Goal: Transaction & Acquisition: Purchase product/service

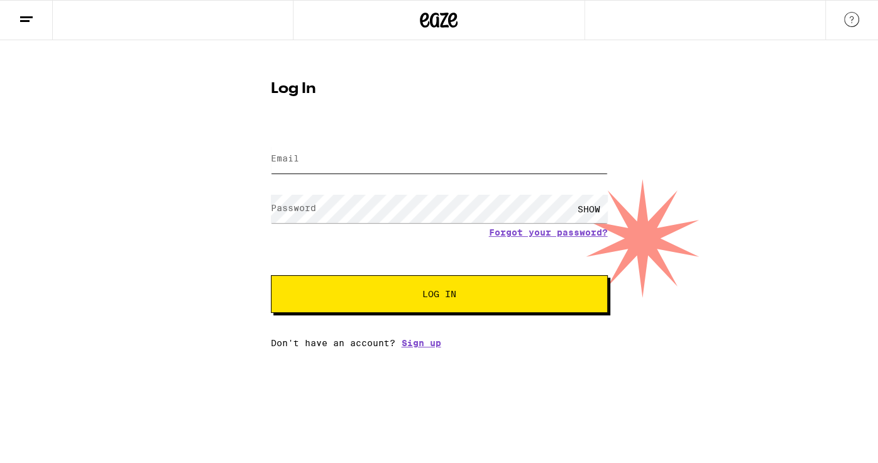
type input "[EMAIL_ADDRESS][DOMAIN_NAME]"
click at [427, 301] on button "Log In" at bounding box center [439, 294] width 337 height 38
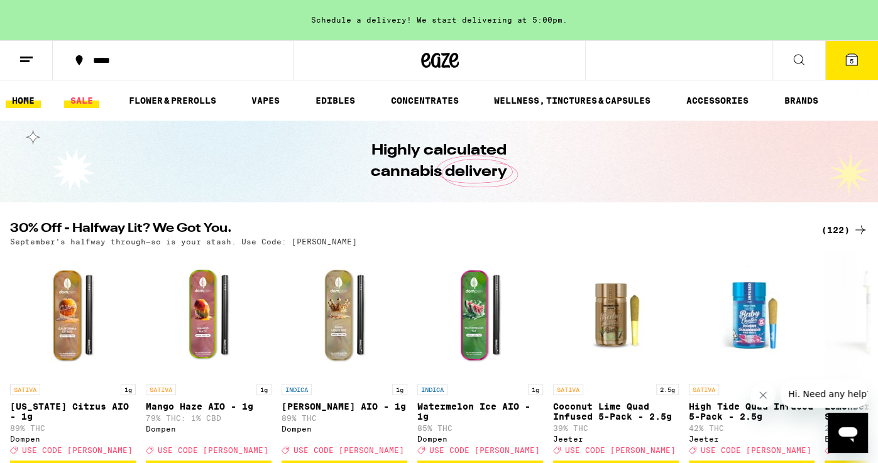
click at [82, 100] on link "SALE" at bounding box center [81, 100] width 35 height 15
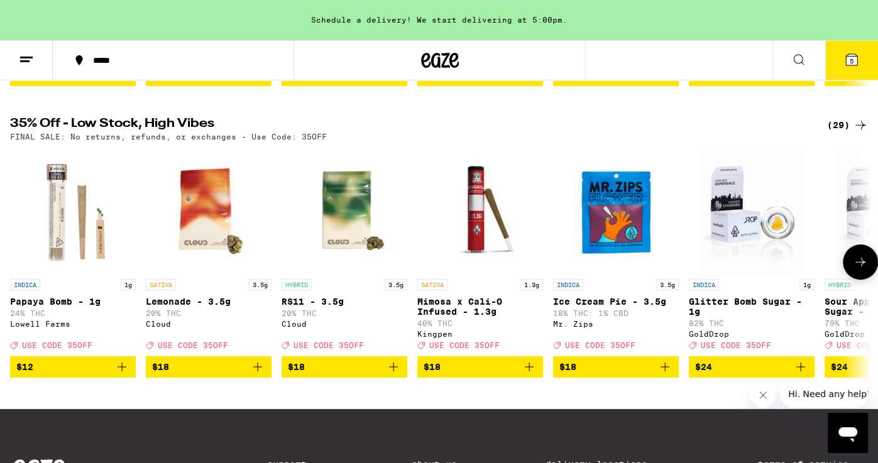
scroll to position [388, 0]
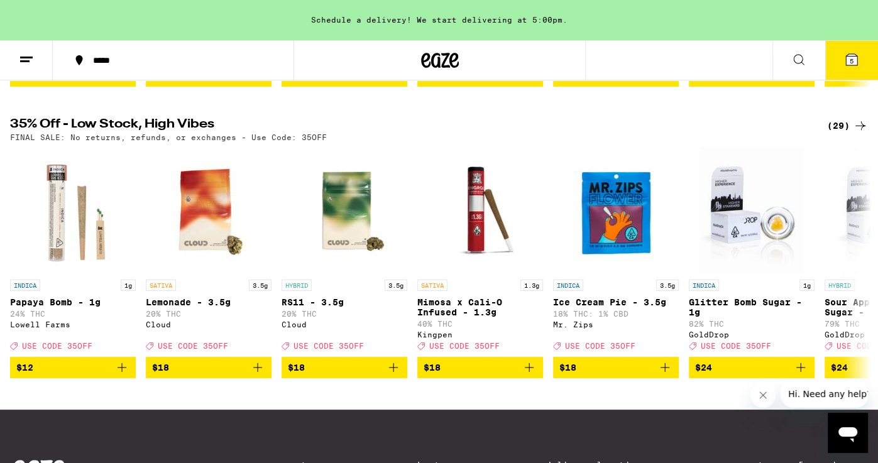
click at [857, 133] on icon at bounding box center [859, 125] width 15 height 15
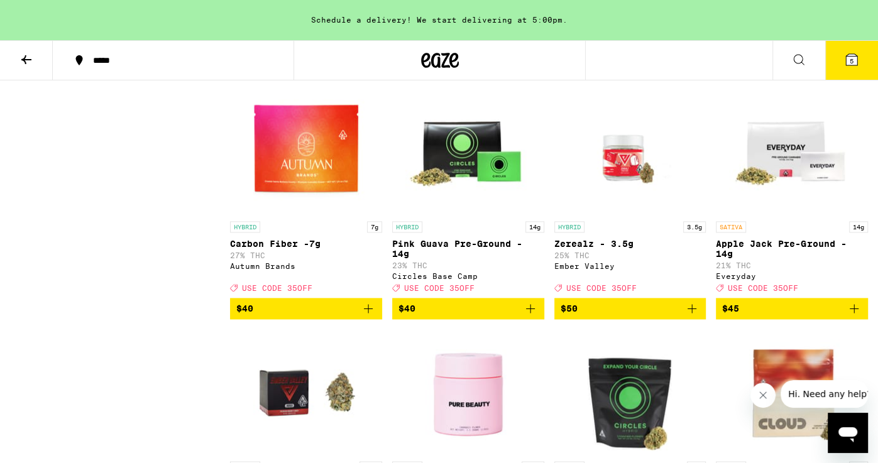
scroll to position [1091, 0]
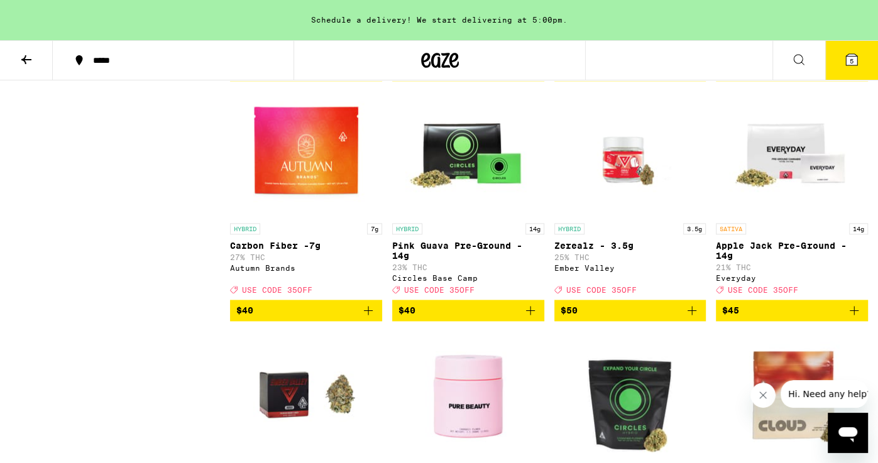
click at [369, 318] on icon "Add to bag" at bounding box center [368, 310] width 15 height 15
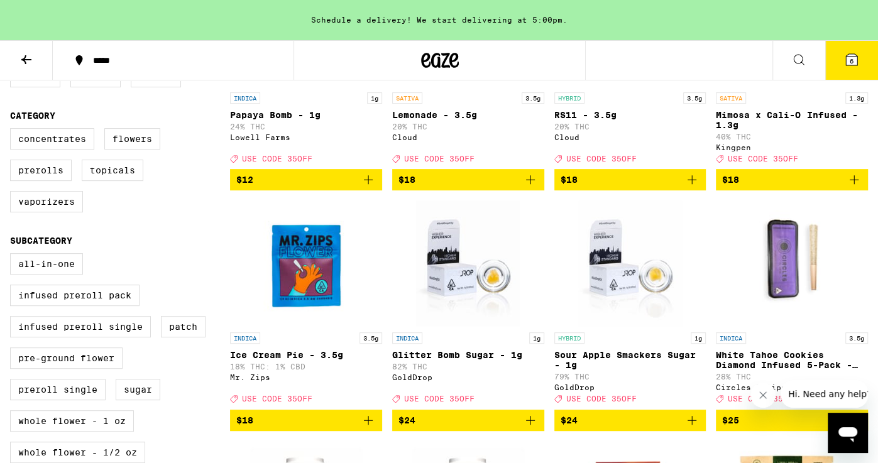
scroll to position [222, 0]
